Goal: Task Accomplishment & Management: Manage account settings

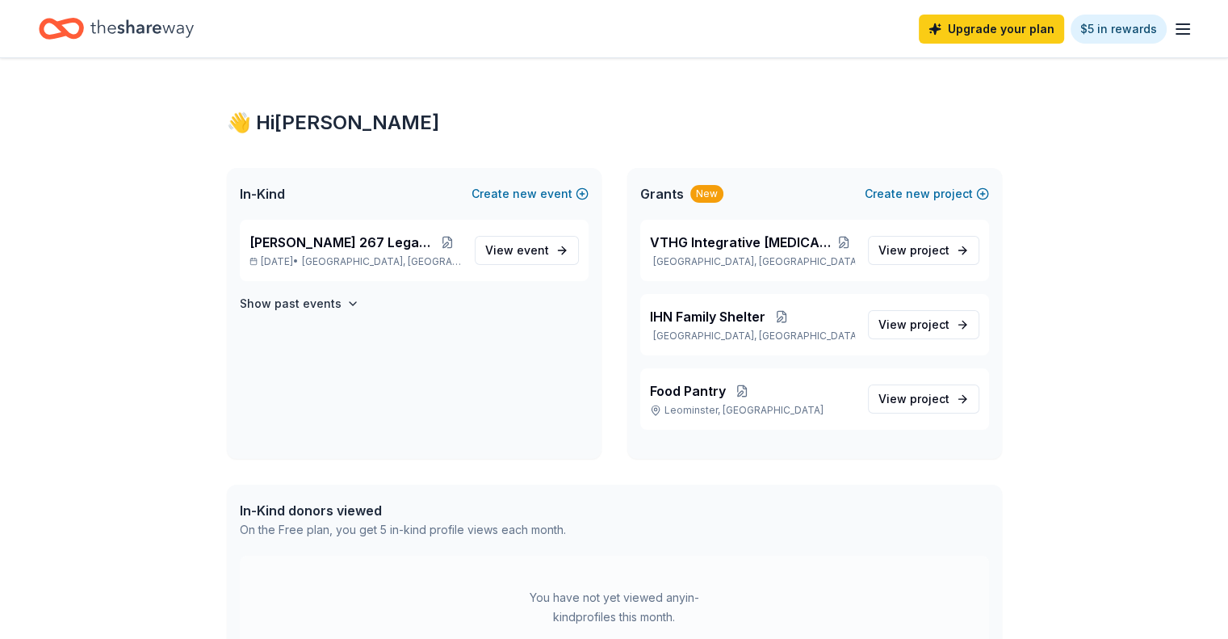
click at [1173, 25] on icon "button" at bounding box center [1182, 28] width 19 height 19
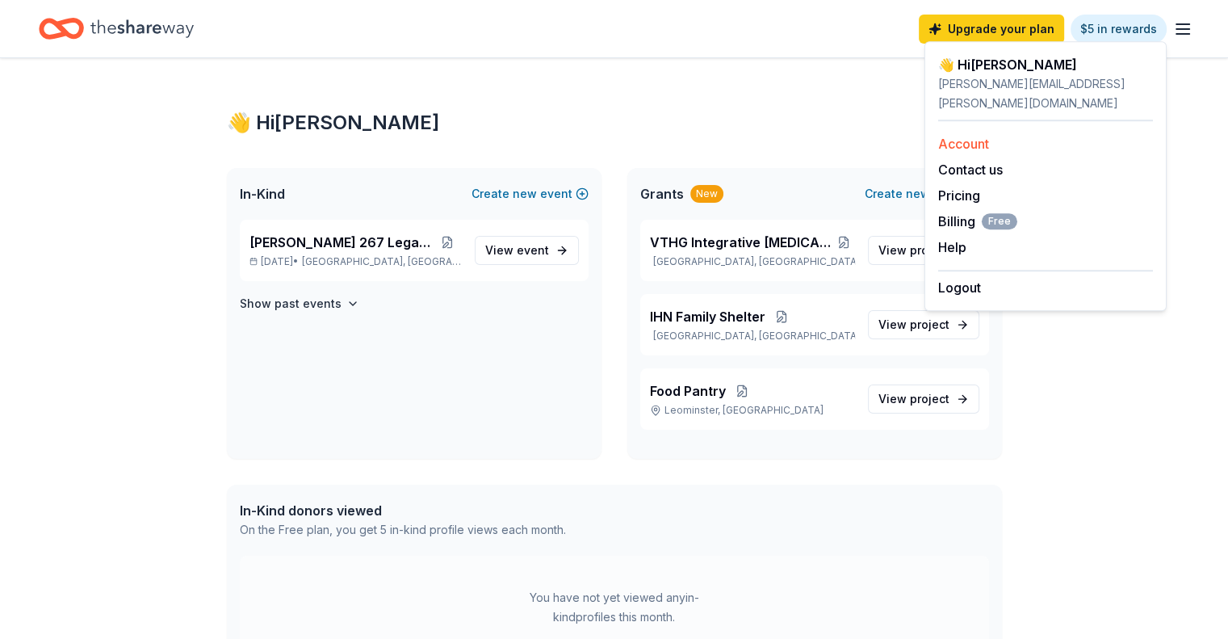
click at [963, 136] on link "Account" at bounding box center [963, 144] width 51 height 16
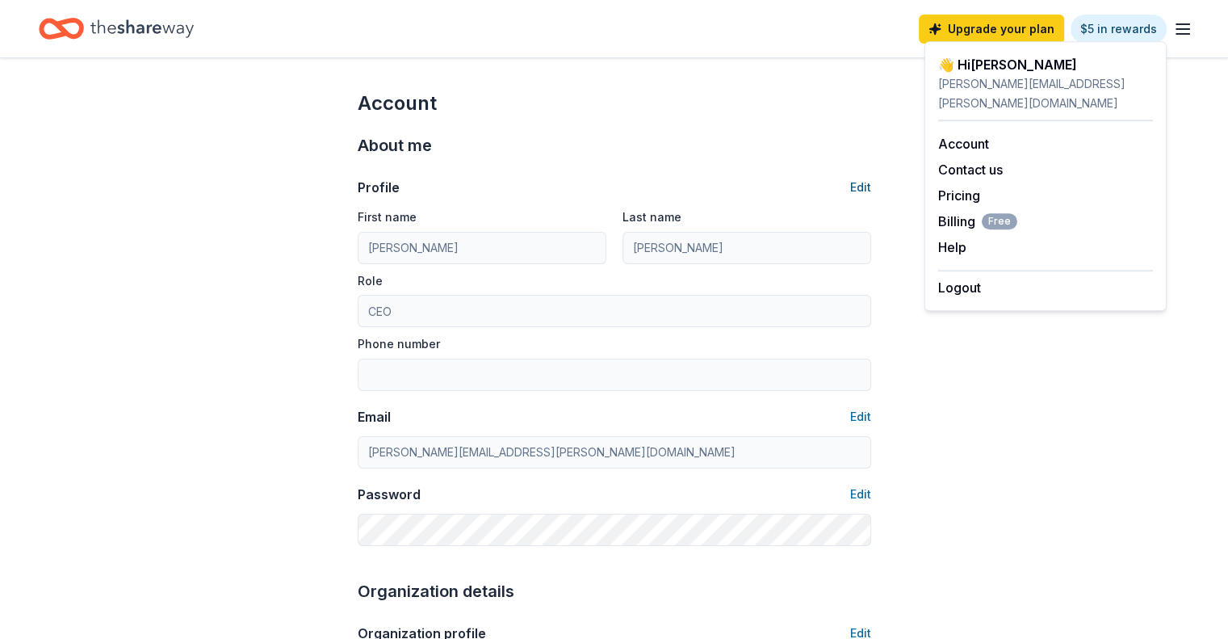
click at [859, 188] on button "Edit" at bounding box center [860, 187] width 21 height 19
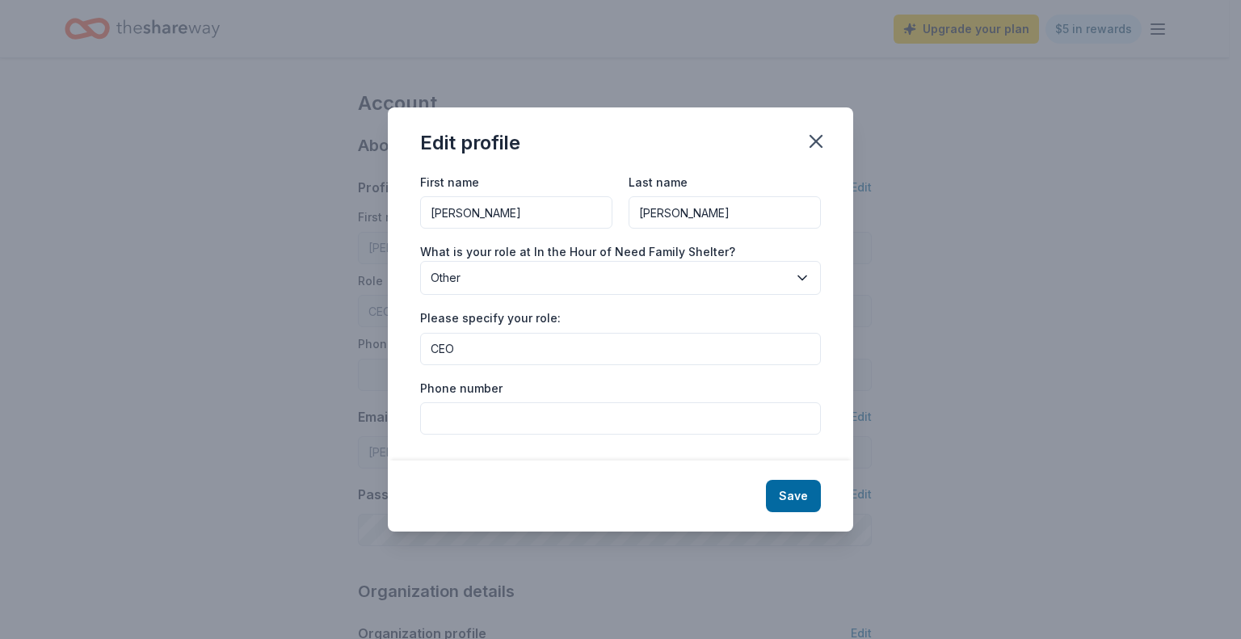
click at [672, 219] on input "[PERSON_NAME]" at bounding box center [724, 212] width 192 height 32
type input "Lane"
click at [566, 385] on div "Phone number" at bounding box center [620, 406] width 401 height 57
click at [798, 490] on button "Save" at bounding box center [793, 496] width 55 height 32
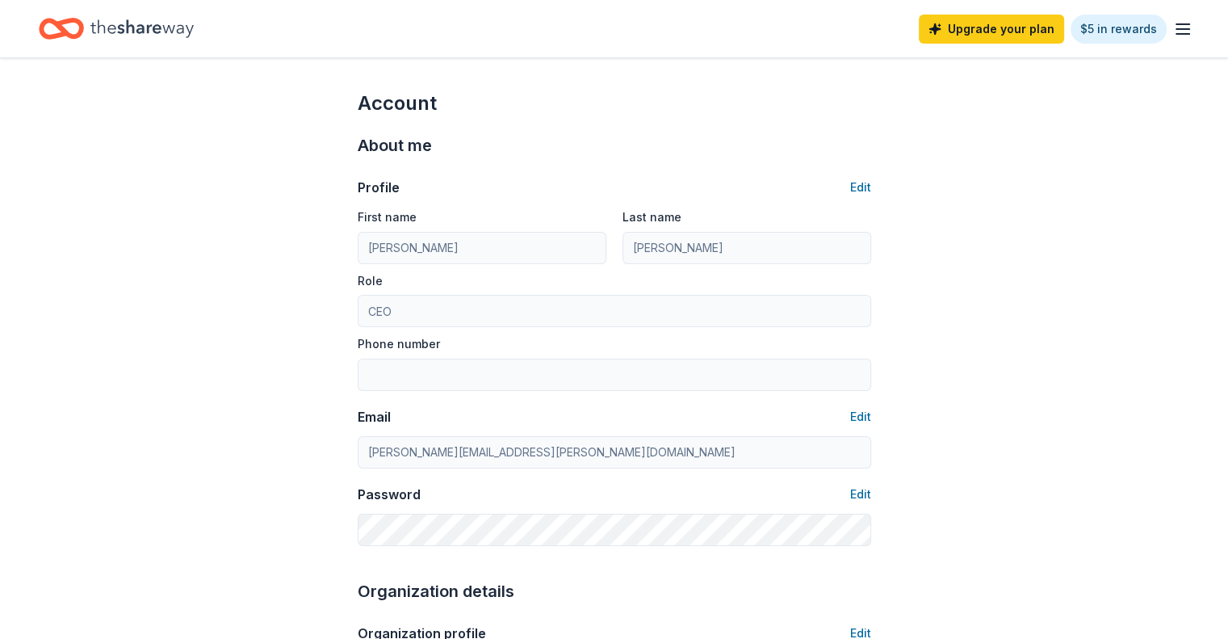
type input "Lane"
click at [862, 412] on button "Edit" at bounding box center [860, 416] width 21 height 19
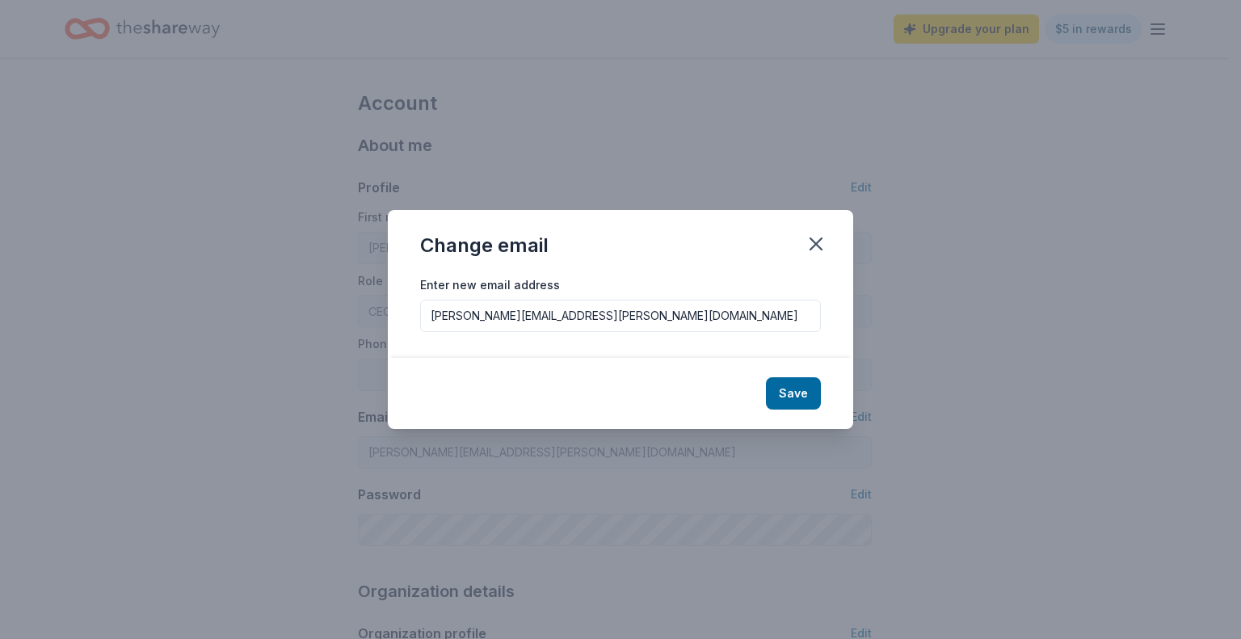
drag, startPoint x: 512, startPoint y: 317, endPoint x: 464, endPoint y: 322, distance: 48.8
click at [464, 322] on input "[PERSON_NAME][EMAIL_ADDRESS][PERSON_NAME][DOMAIN_NAME]" at bounding box center [620, 316] width 401 height 32
type input "[PERSON_NAME][EMAIL_ADDRESS][DOMAIN_NAME]"
click at [601, 246] on div "Change email" at bounding box center [620, 242] width 465 height 65
click at [779, 398] on button "Save" at bounding box center [793, 393] width 55 height 32
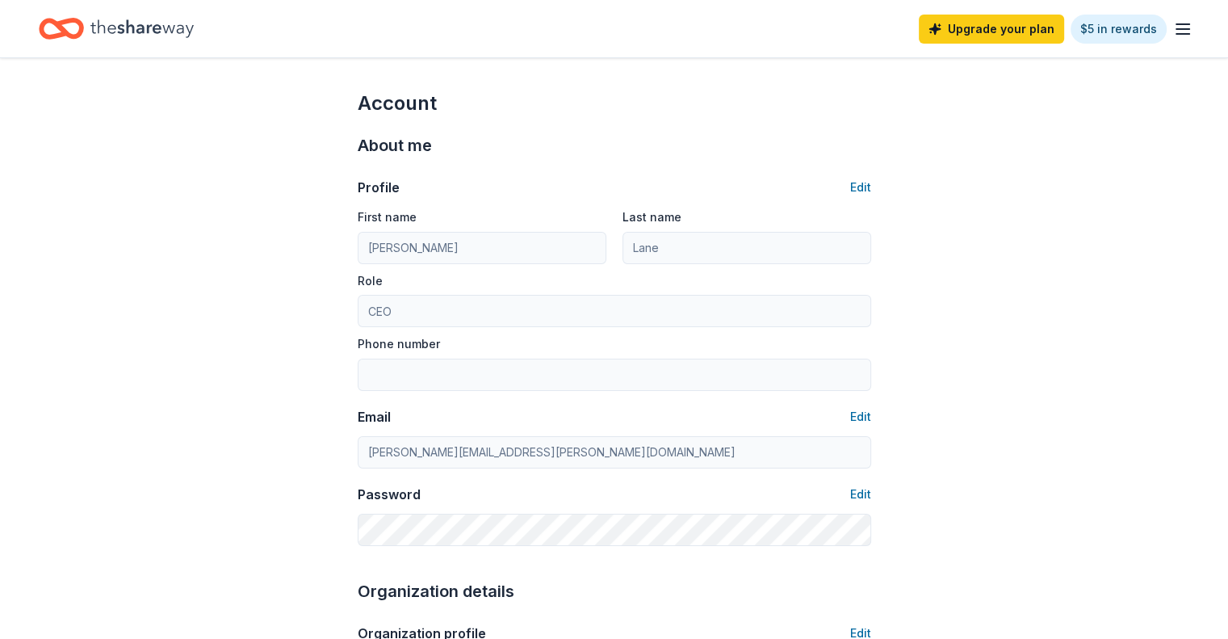
type input "[PERSON_NAME][EMAIL_ADDRESS][DOMAIN_NAME]"
click at [1177, 34] on line "button" at bounding box center [1183, 34] width 13 height 0
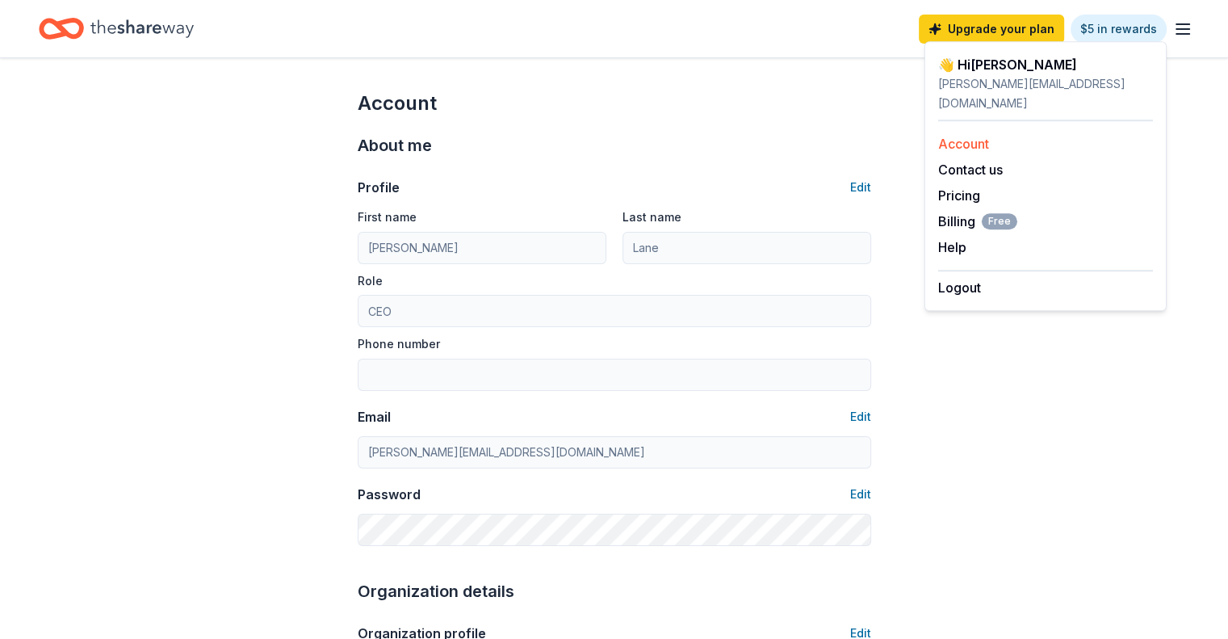
click at [966, 136] on link "Account" at bounding box center [963, 144] width 51 height 16
click at [963, 136] on link "Account" at bounding box center [963, 144] width 51 height 16
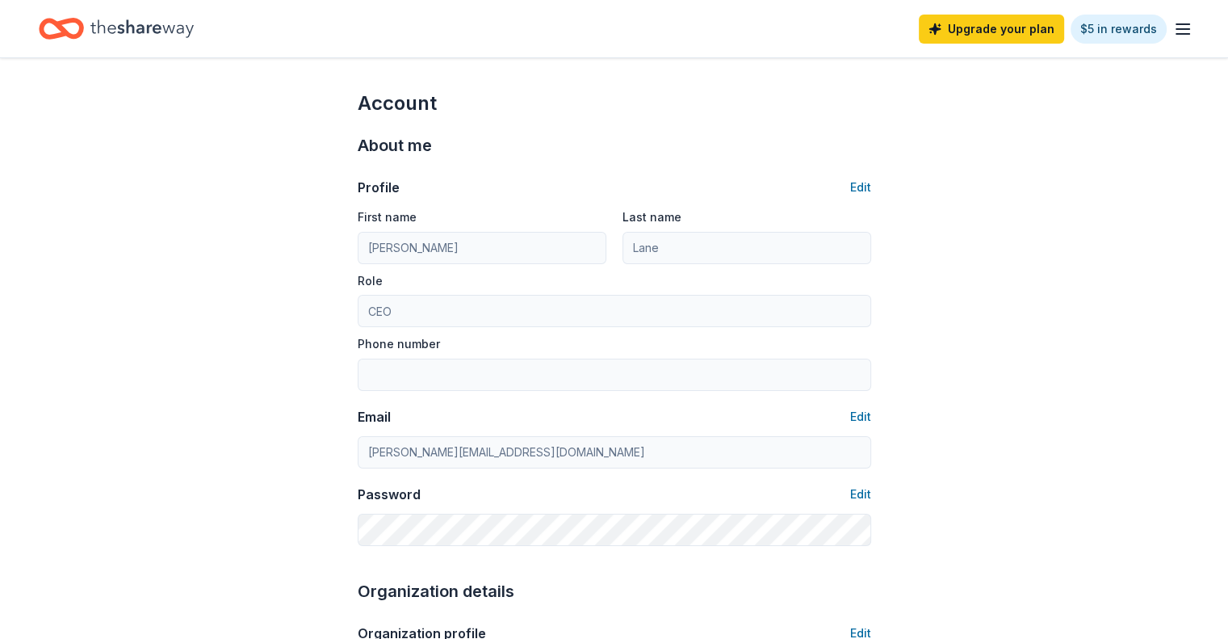
click at [1173, 26] on icon "button" at bounding box center [1182, 28] width 19 height 19
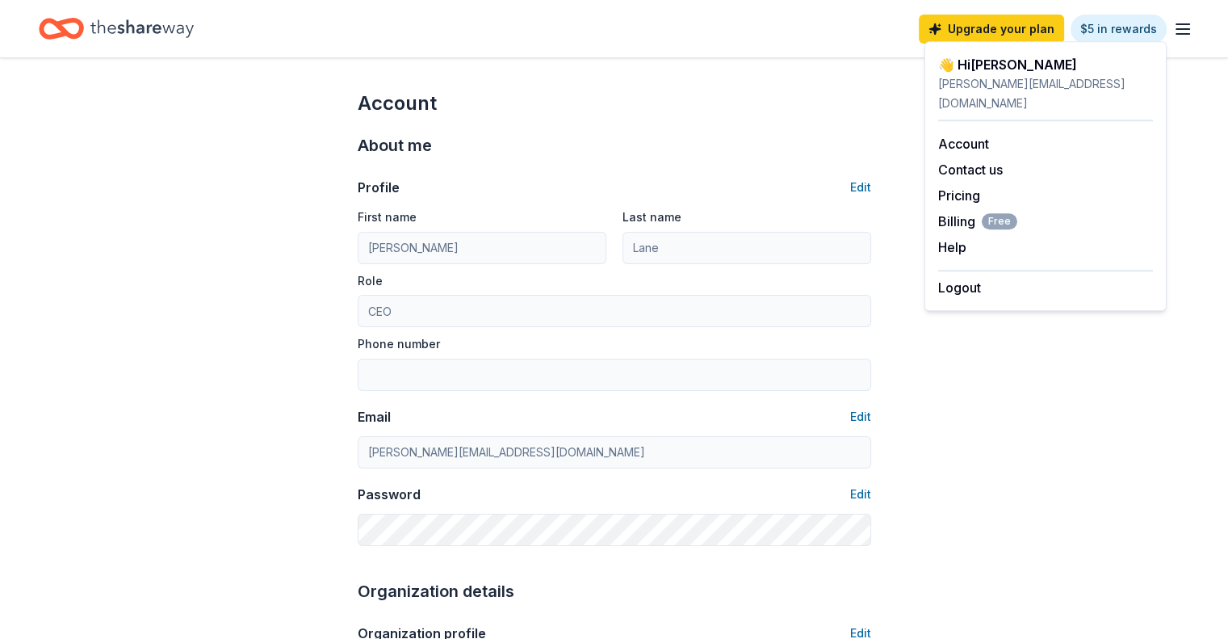
click at [977, 67] on div "👋 Hi [PERSON_NAME]" at bounding box center [1045, 64] width 215 height 19
click at [967, 136] on link "Account" at bounding box center [963, 144] width 51 height 16
click at [149, 28] on icon "Home" at bounding box center [141, 28] width 103 height 18
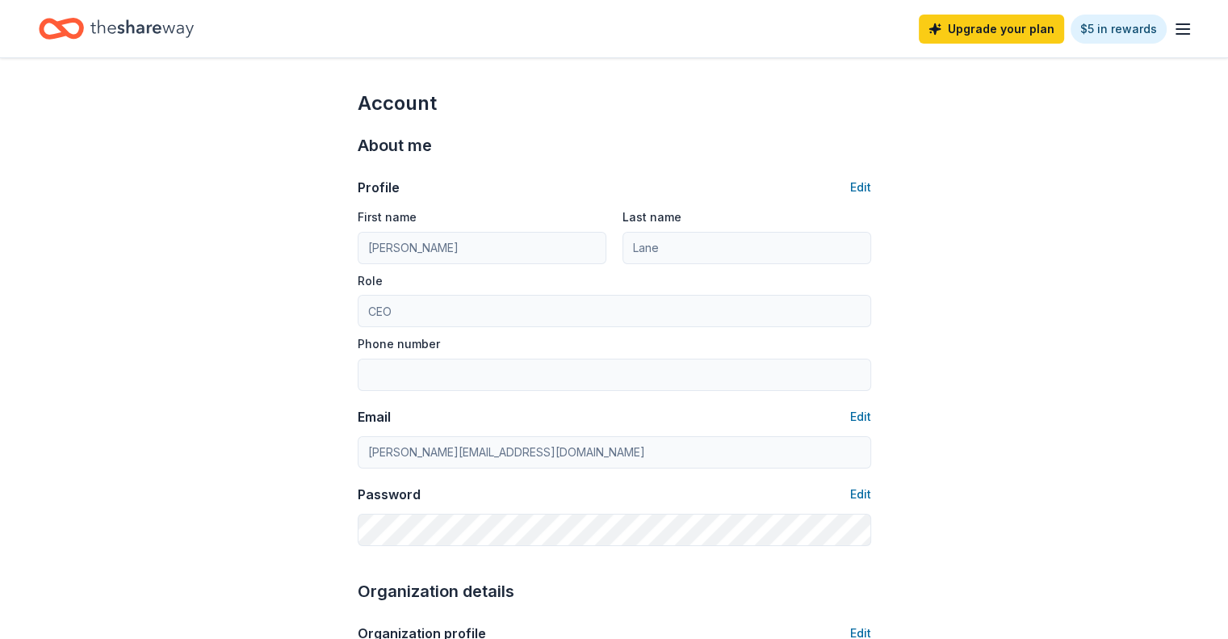
click at [149, 28] on icon "Home" at bounding box center [141, 28] width 103 height 18
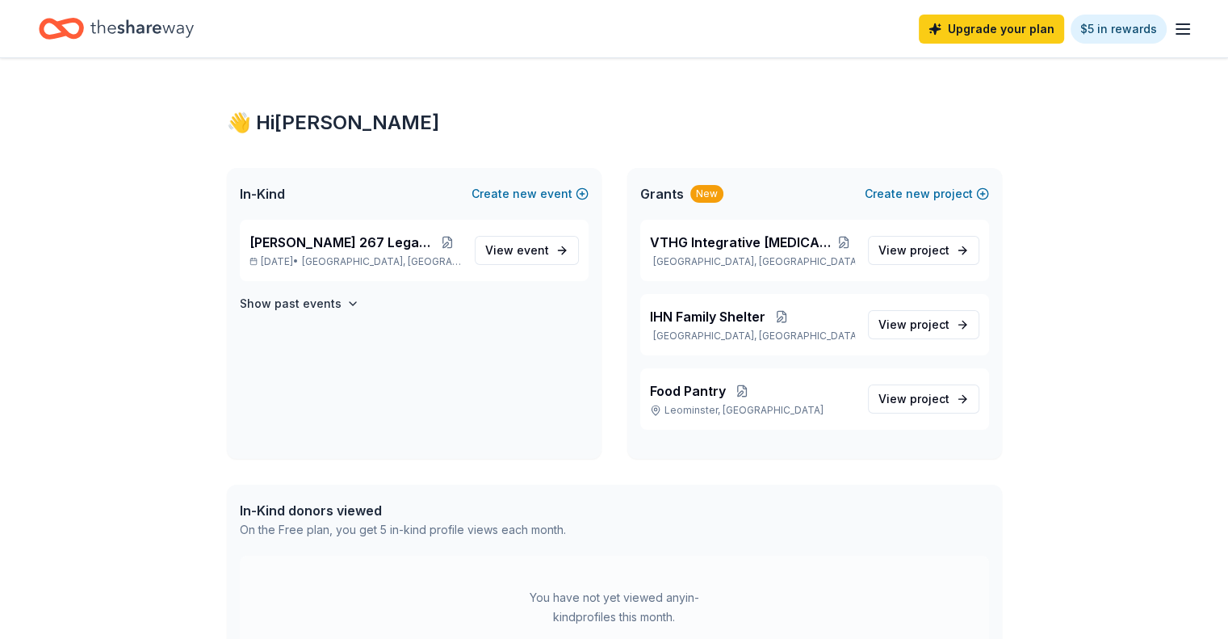
click at [1173, 25] on icon "button" at bounding box center [1182, 28] width 19 height 19
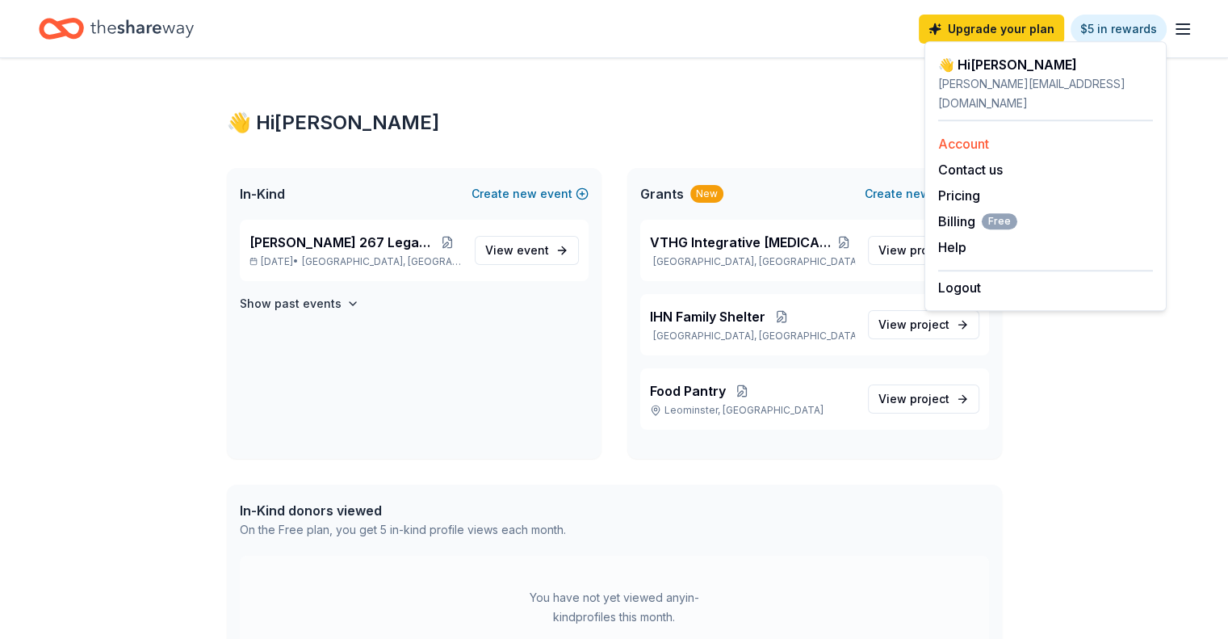
click at [965, 136] on link "Account" at bounding box center [963, 144] width 51 height 16
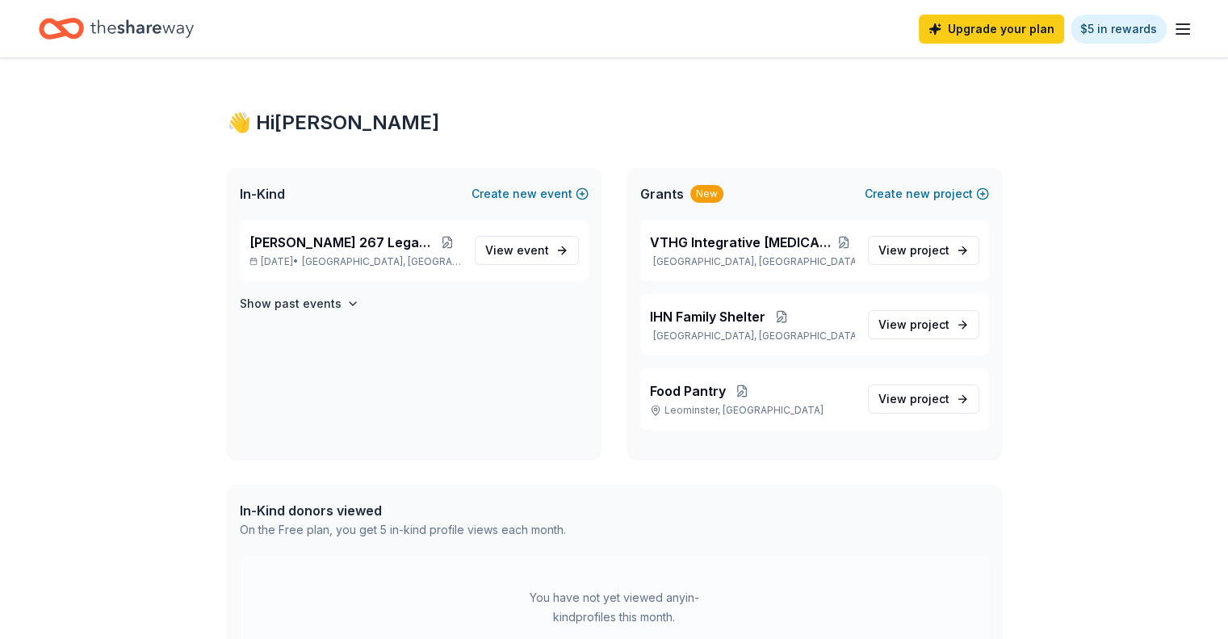
click at [1173, 29] on icon "button" at bounding box center [1182, 28] width 19 height 19
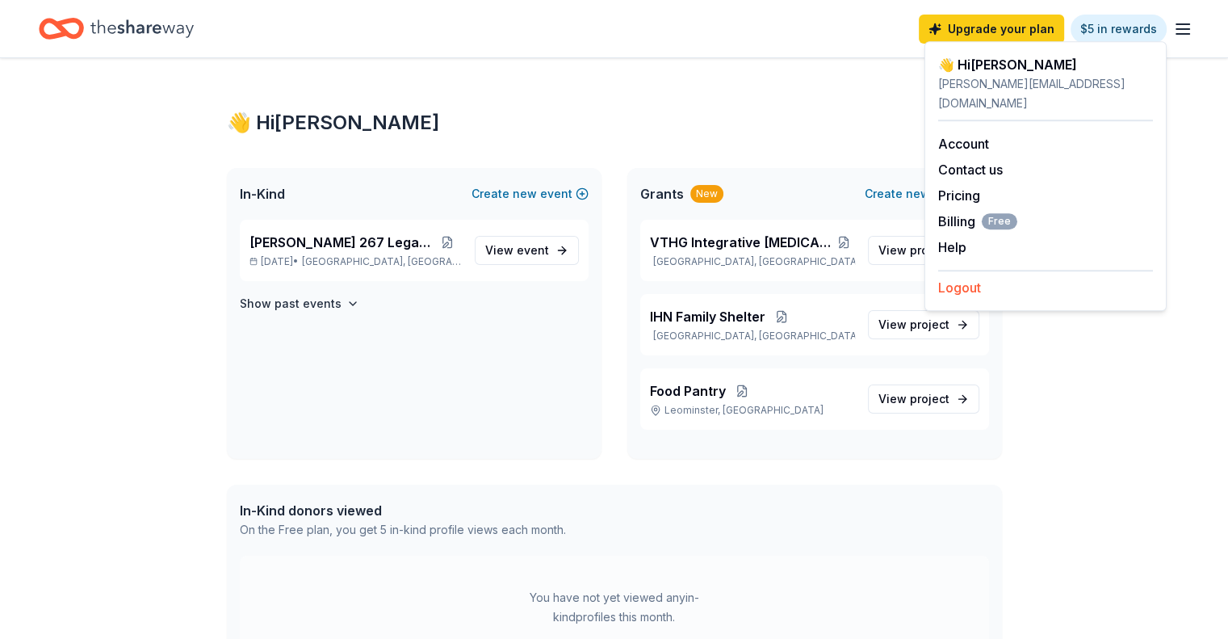
click at [952, 278] on button "Logout" at bounding box center [959, 287] width 43 height 19
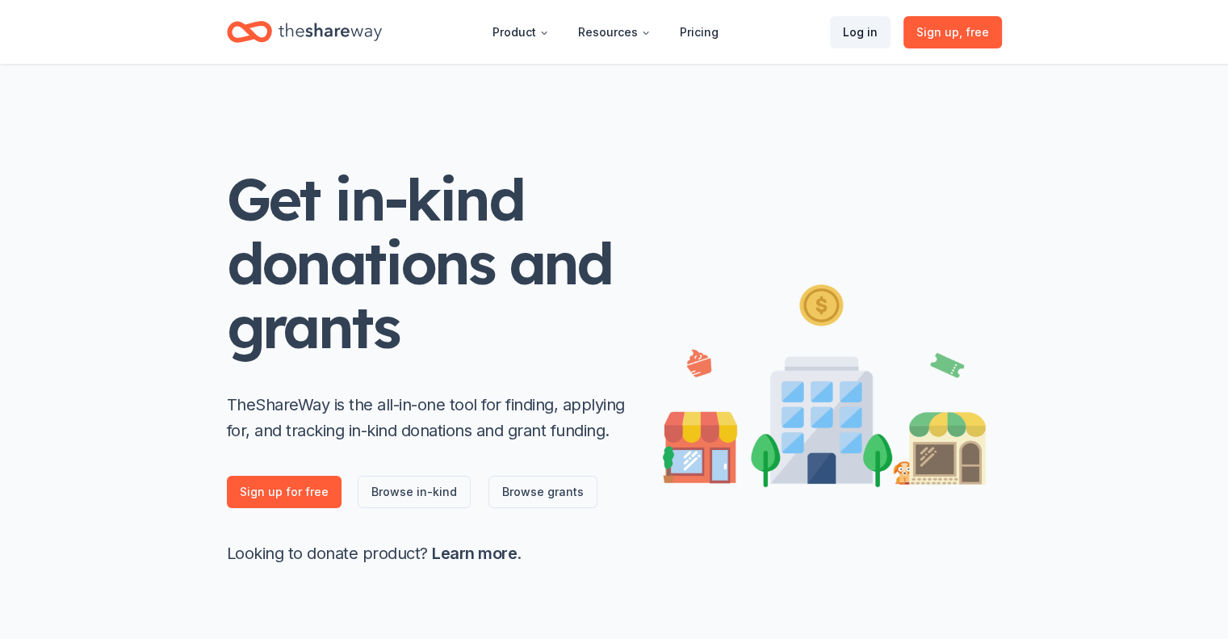
click at [867, 23] on link "Log in" at bounding box center [860, 32] width 61 height 32
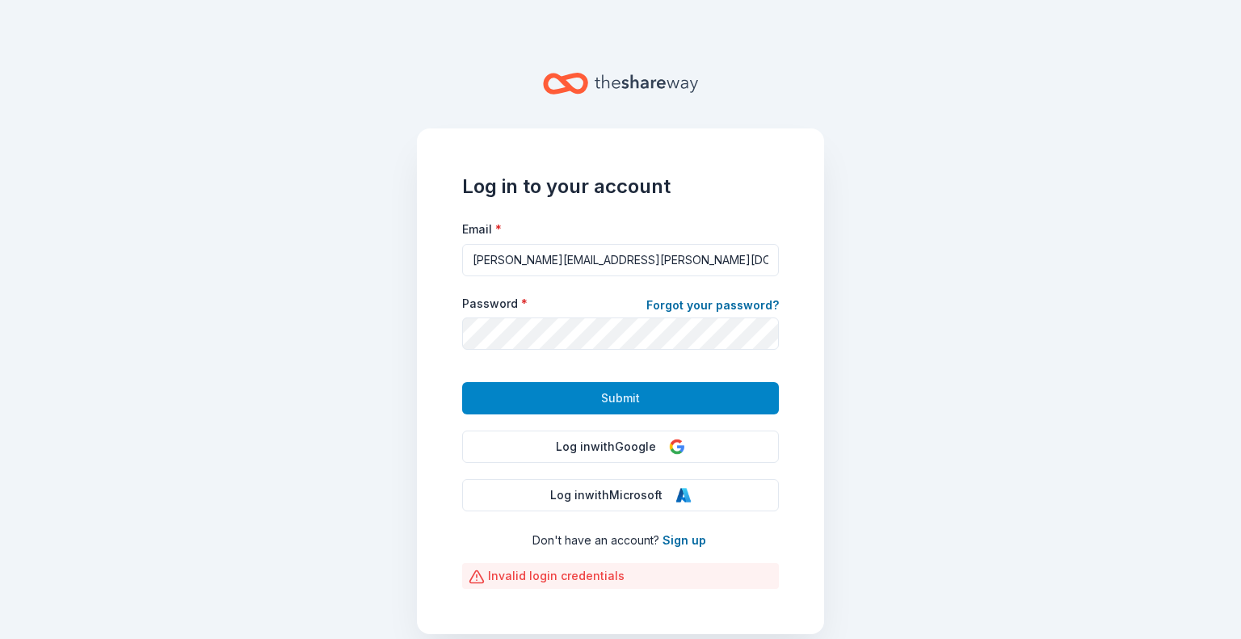
click at [564, 398] on button "Submit" at bounding box center [620, 398] width 317 height 32
click at [563, 400] on button "Submit" at bounding box center [620, 398] width 317 height 32
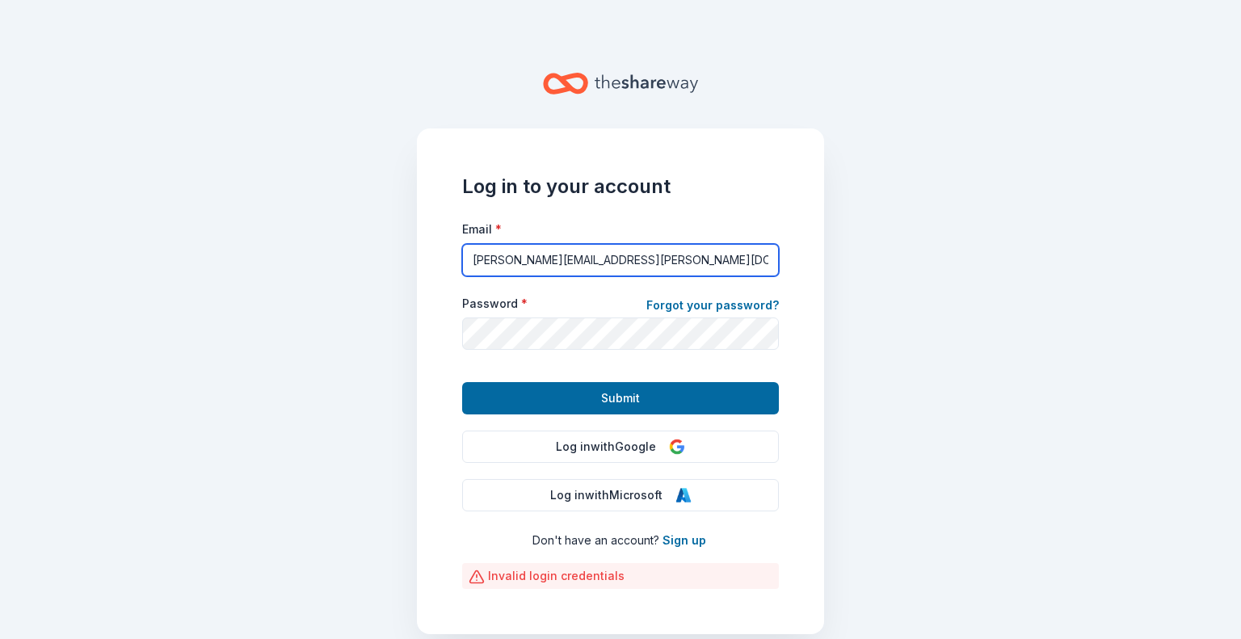
click at [549, 264] on input "[PERSON_NAME][EMAIL_ADDRESS][PERSON_NAME][DOMAIN_NAME]" at bounding box center [620, 260] width 317 height 32
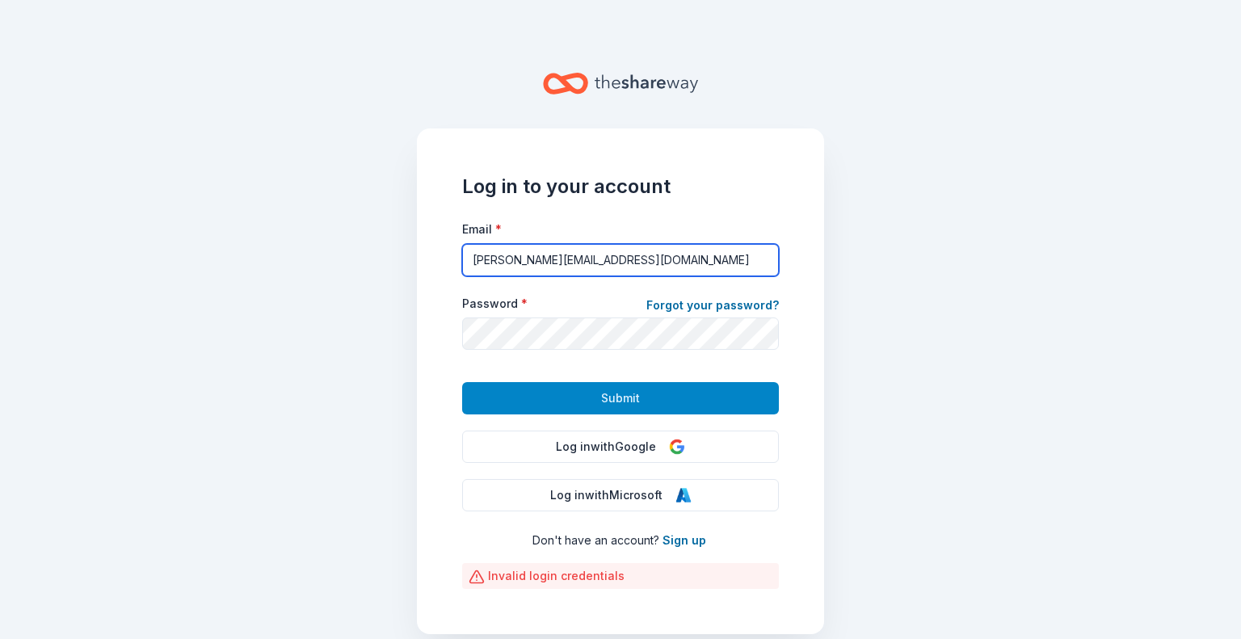
type input "[PERSON_NAME][EMAIL_ADDRESS][DOMAIN_NAME]"
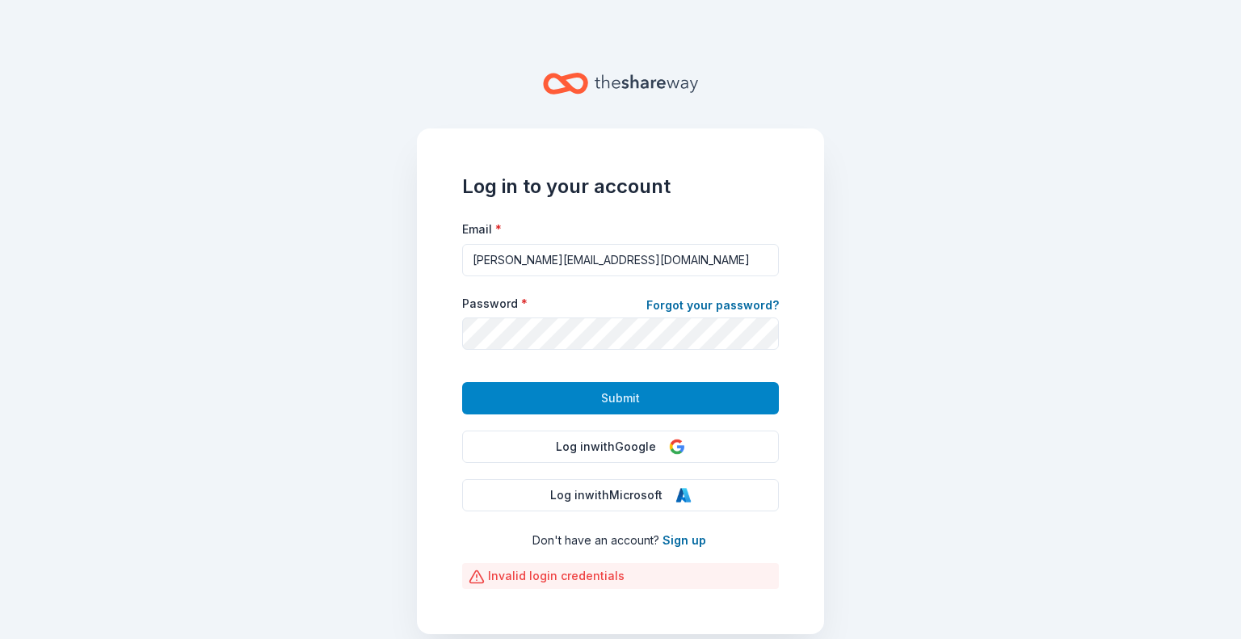
click at [601, 397] on span "Submit" at bounding box center [620, 397] width 39 height 19
